Goal: Task Accomplishment & Management: Use online tool/utility

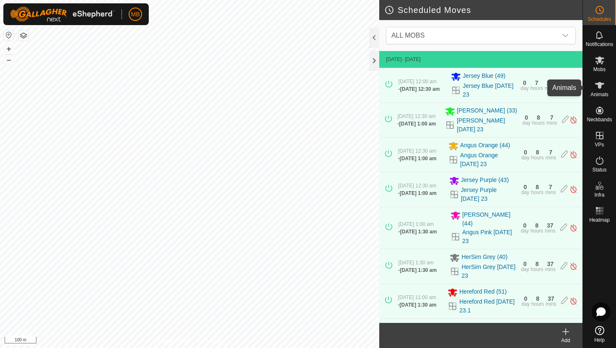
click at [602, 85] on icon at bounding box center [599, 85] width 10 height 10
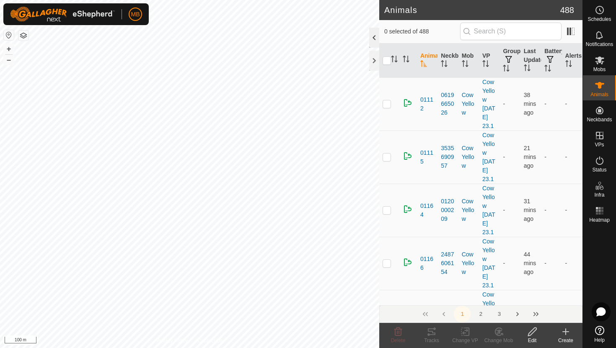
click at [374, 36] on div at bounding box center [374, 38] width 10 height 20
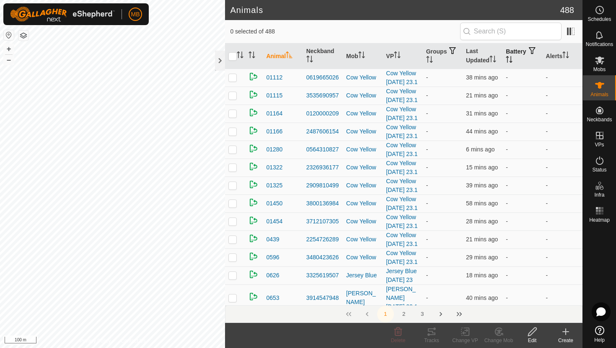
click at [512, 58] on icon "Activate to sort" at bounding box center [508, 59] width 7 height 7
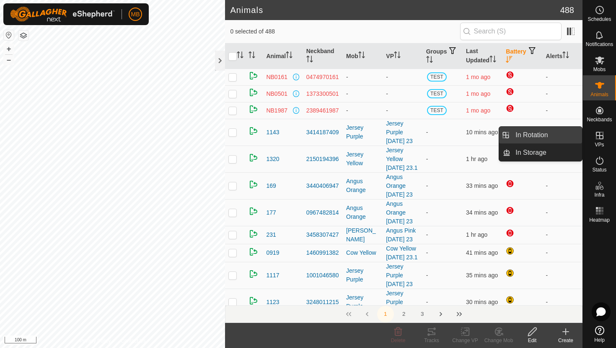
click at [555, 138] on link "In Rotation" at bounding box center [546, 135] width 72 height 17
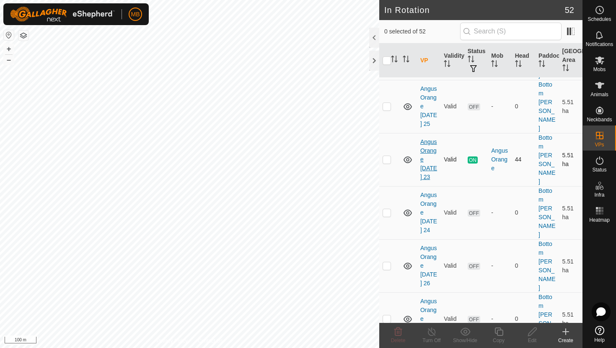
scroll to position [72, 0]
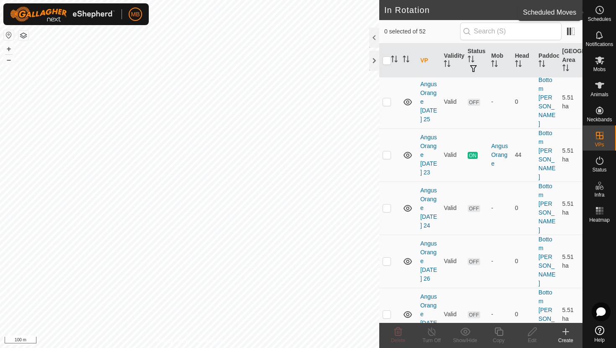
click at [601, 12] on icon at bounding box center [599, 10] width 10 height 10
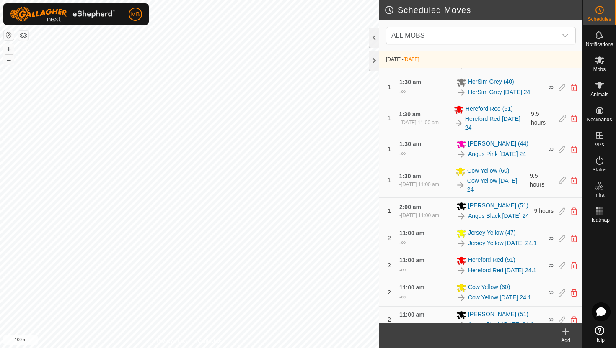
scroll to position [545, 0]
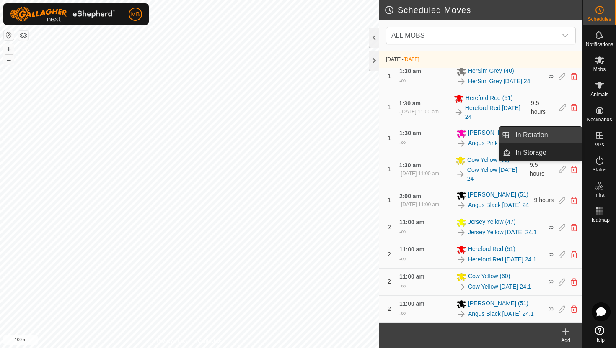
click at [562, 137] on link "In Rotation" at bounding box center [546, 135] width 72 height 17
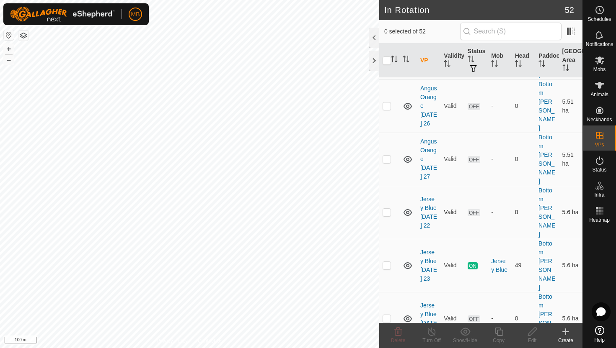
scroll to position [228, 0]
click at [387, 315] on p-checkbox at bounding box center [386, 318] width 8 height 7
checkbox input "true"
click at [499, 331] on icon at bounding box center [498, 332] width 10 height 10
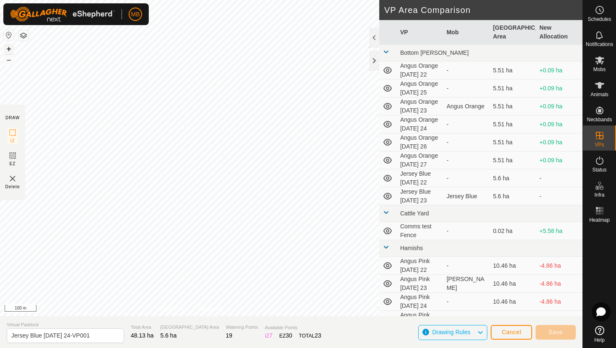
click at [8, 49] on button "+" at bounding box center [9, 49] width 10 height 10
click at [8, 48] on button "+" at bounding box center [9, 49] width 10 height 10
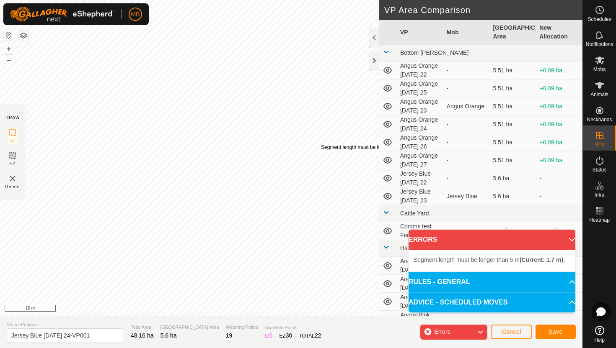
click at [321, 144] on div "Segment length must be longer than 5 m (Current: 1.7 m) ." at bounding box center [385, 148] width 129 height 8
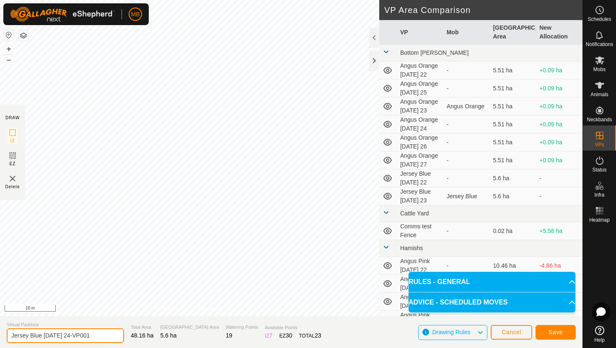
click at [100, 336] on input "Jersey Blue Sunday 24-VP001" at bounding box center [65, 336] width 117 height 15
type input "Jersey Blue [DATE] 25"
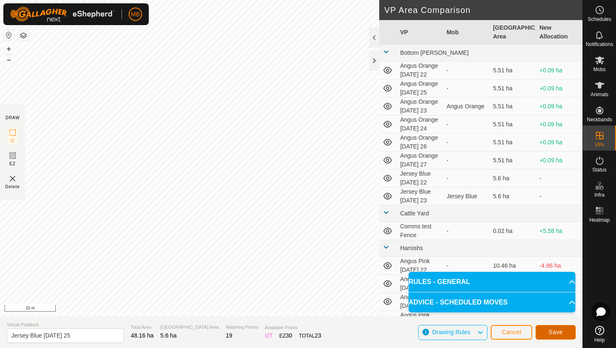
click at [554, 330] on span "Save" at bounding box center [555, 332] width 14 height 7
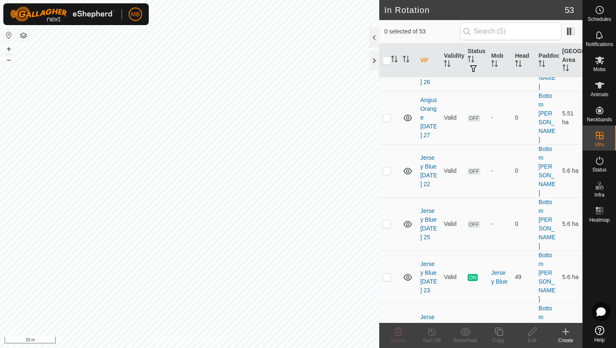
scroll to position [271, 0]
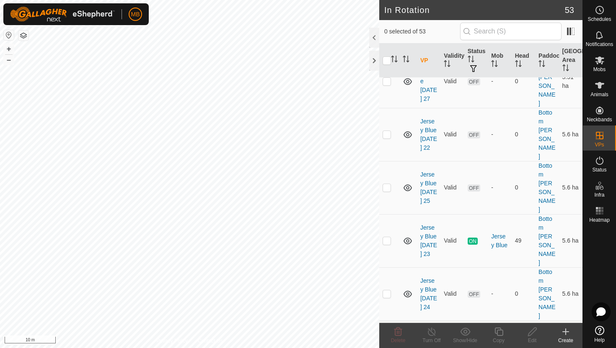
scroll to position [304, 0]
click at [385, 186] on p-checkbox at bounding box center [386, 189] width 8 height 7
checkbox input "true"
click at [497, 330] on icon at bounding box center [498, 332] width 8 height 8
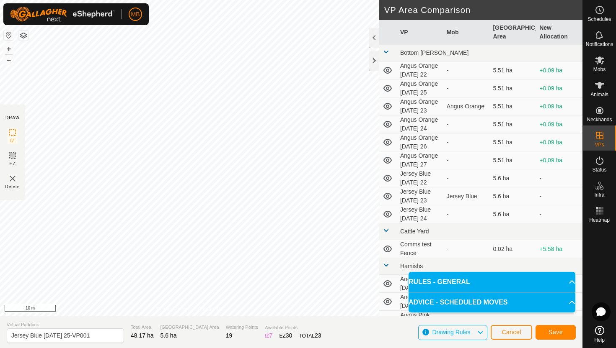
click at [183, 0] on html "MB Schedules Notifications Mobs Animals Neckbands VPs Status Infra Heatmap Help…" at bounding box center [308, 174] width 616 height 348
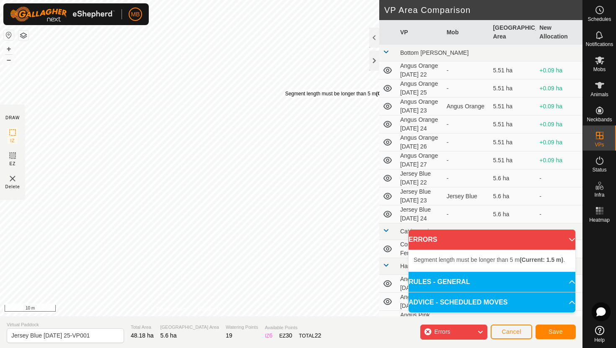
click at [285, 90] on div "Segment length must be longer than 5 m (Current: 1.5 m) ." at bounding box center [349, 94] width 129 height 8
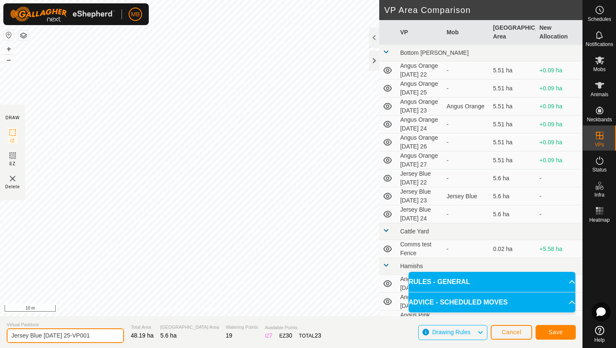
click at [101, 337] on input "Jersey Blue [DATE] 25-VP001" at bounding box center [65, 336] width 117 height 15
type input "Jersey Blue [DATE] 26"
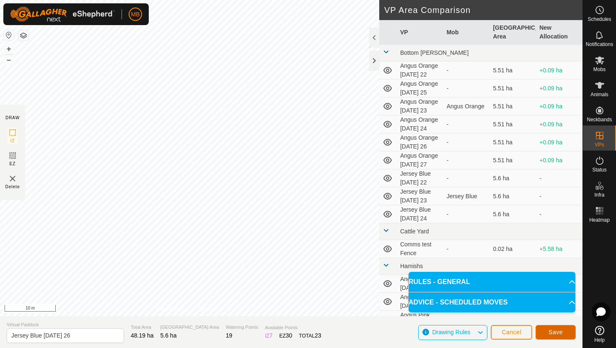
click at [553, 334] on span "Save" at bounding box center [555, 332] width 14 height 7
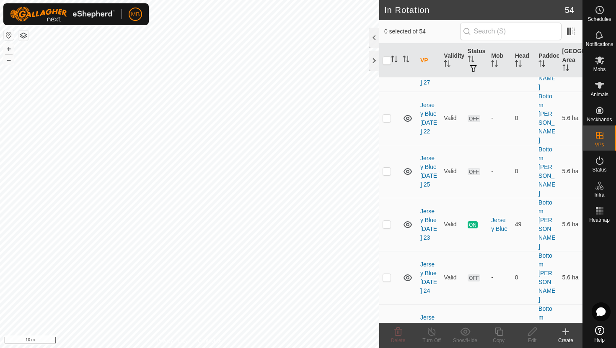
scroll to position [327, 0]
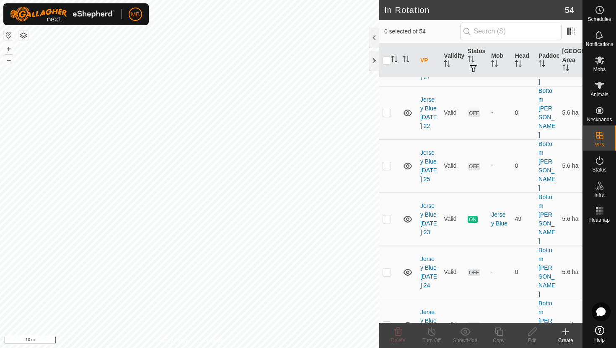
click at [387, 322] on p-checkbox at bounding box center [386, 325] width 8 height 7
checkbox input "true"
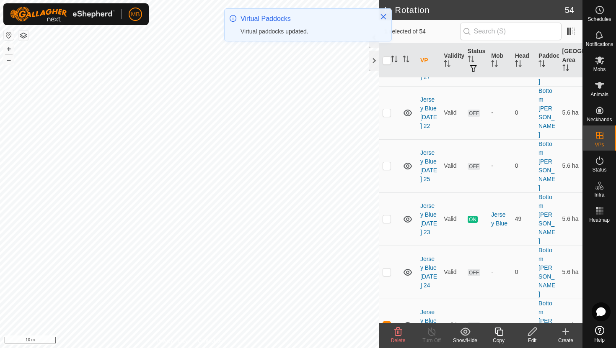
click at [498, 335] on icon at bounding box center [498, 332] width 10 height 10
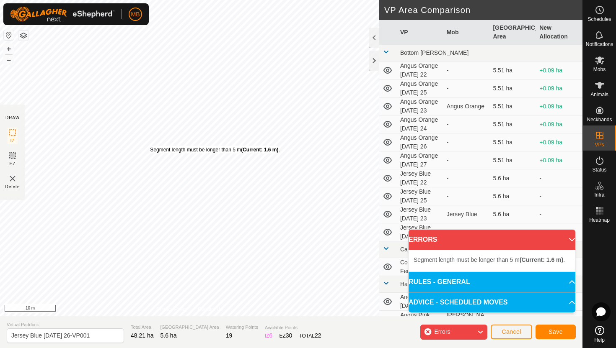
click at [150, 146] on div "Segment length must be longer than 5 m (Current: 1.6 m) ." at bounding box center [214, 150] width 129 height 8
click at [83, 108] on div "Segment length must be longer than 5 m (Current: 1.9 m) ." at bounding box center [147, 112] width 129 height 8
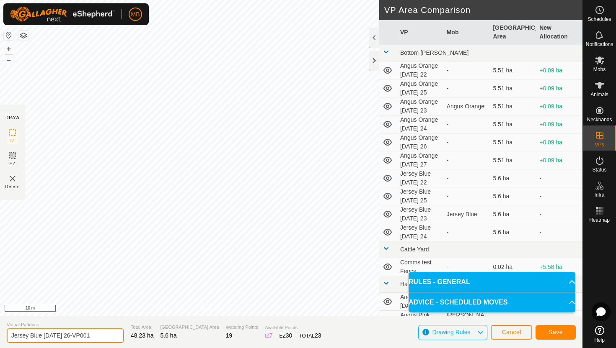
click at [102, 335] on input "Jersey Blue [DATE] 26-VP001" at bounding box center [65, 336] width 117 height 15
type input "Jersey Blue [DATE] 27"
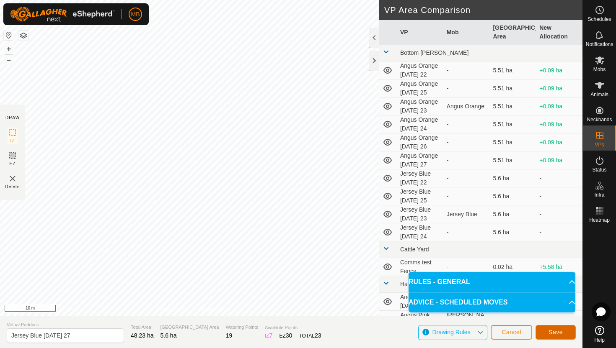
click at [551, 327] on button "Save" at bounding box center [555, 332] width 40 height 15
